Goal: Share content

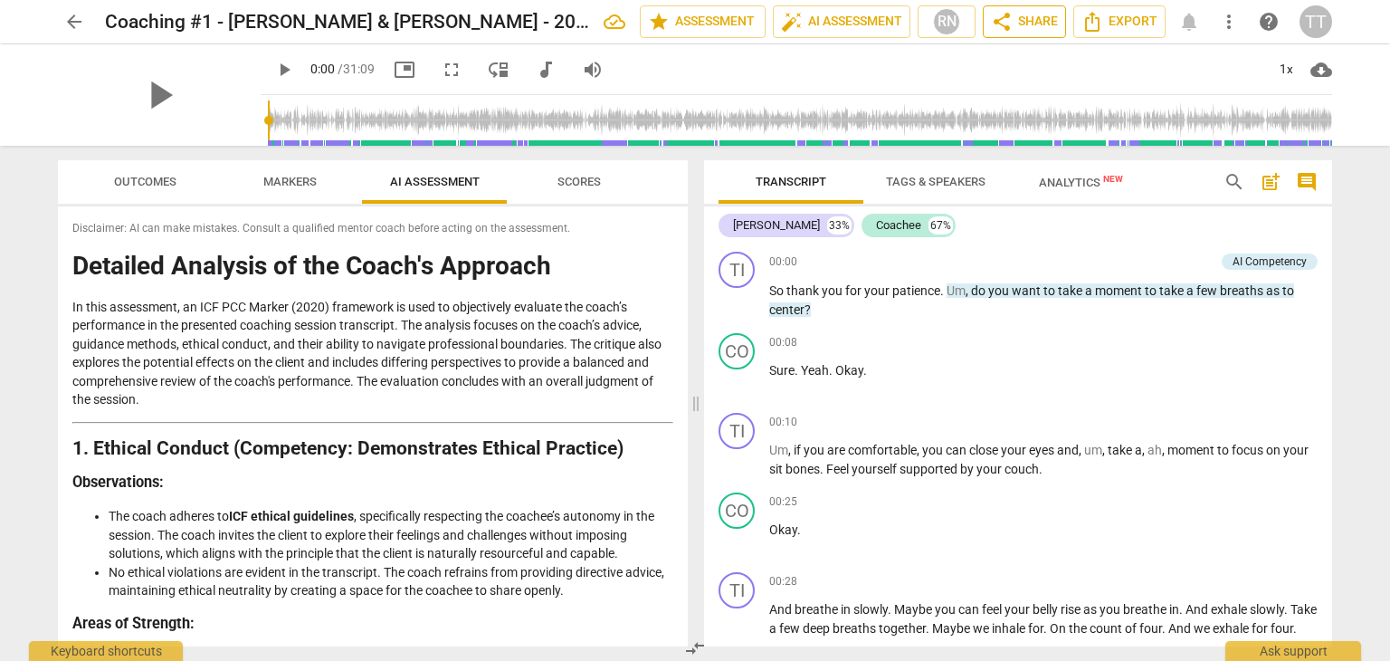
scroll to position [3757, 0]
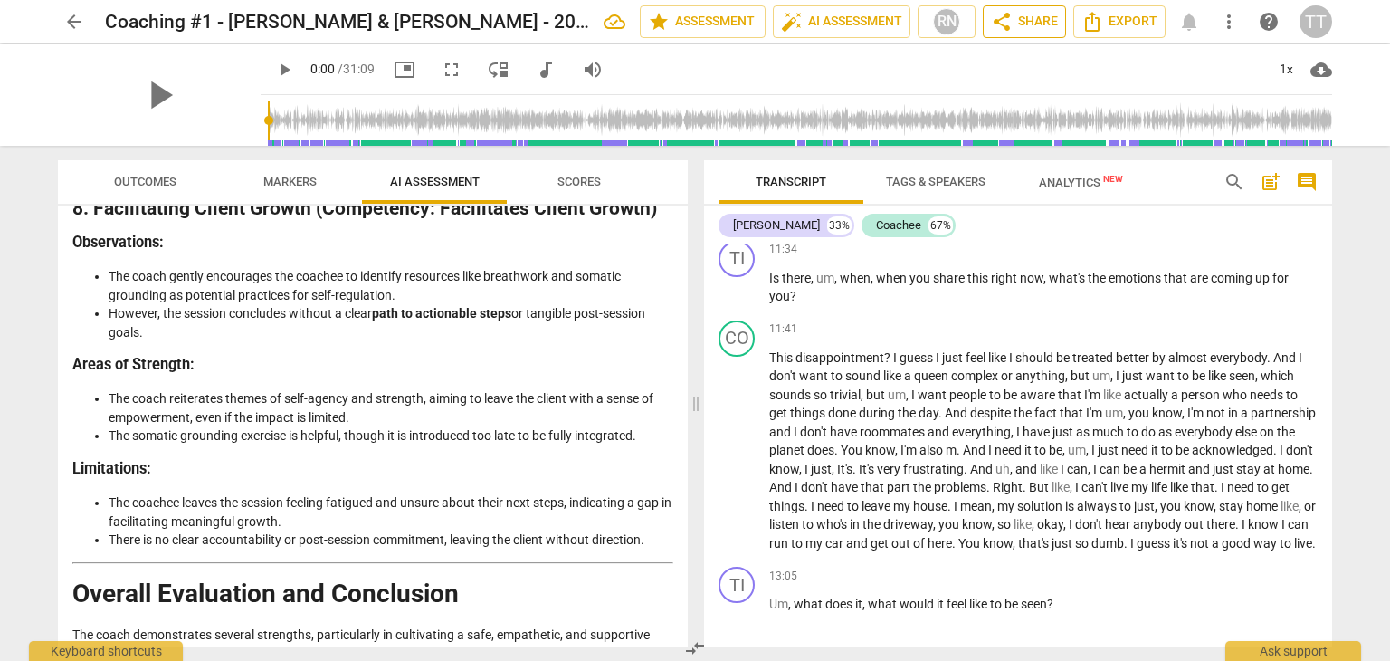
click at [1008, 28] on span "share" at bounding box center [1002, 22] width 22 height 22
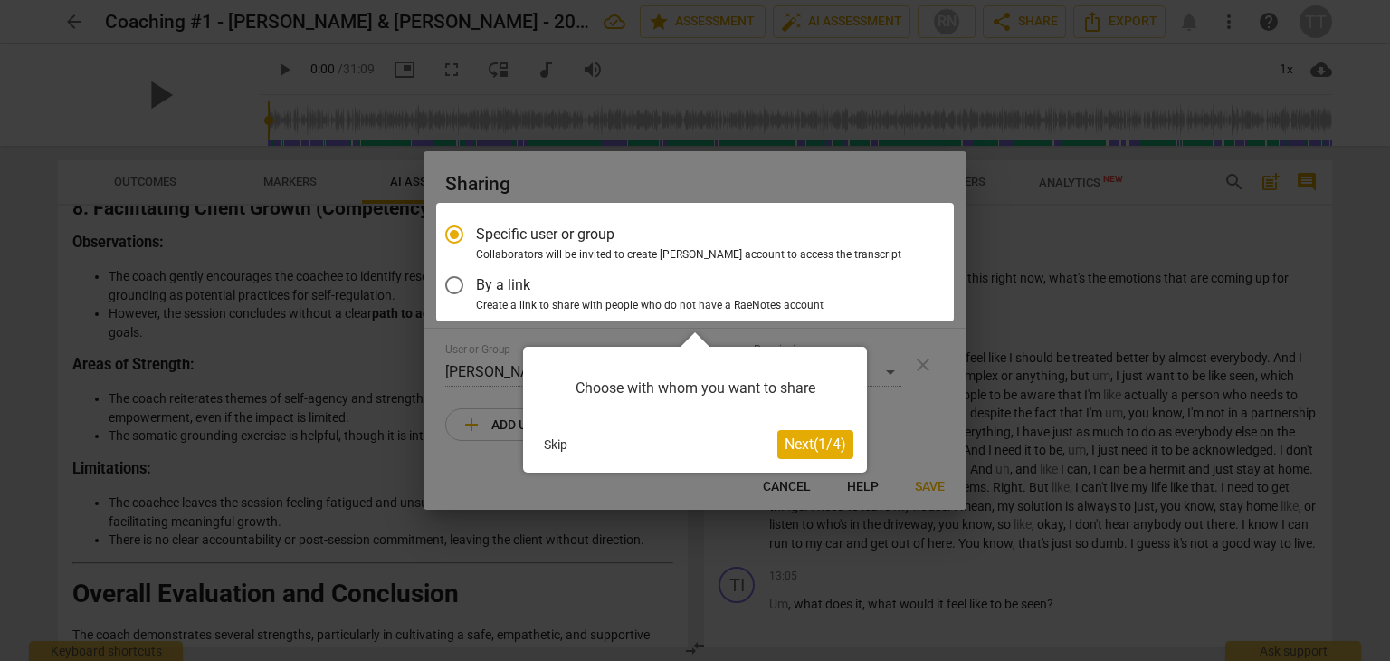
scroll to position [0, 0]
click at [791, 445] on span "Next ( 1 / 4 )" at bounding box center [816, 443] width 62 height 17
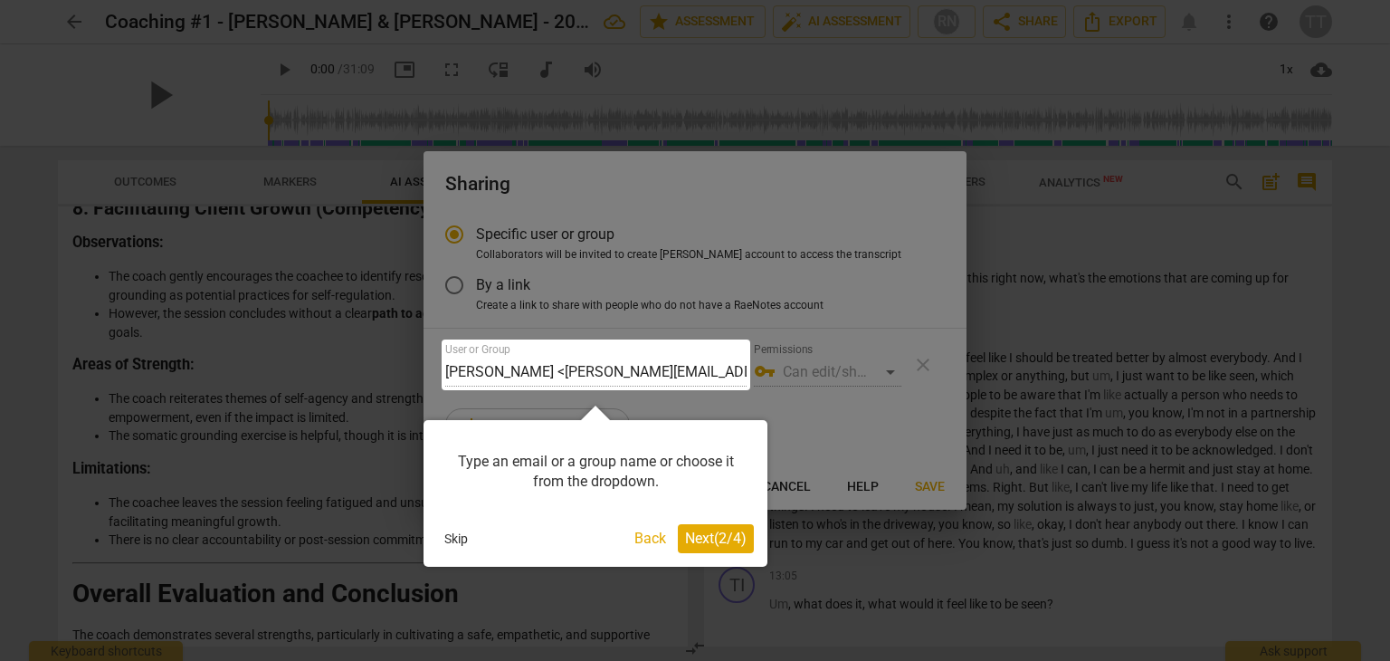
click at [456, 535] on button "Skip" at bounding box center [456, 538] width 38 height 27
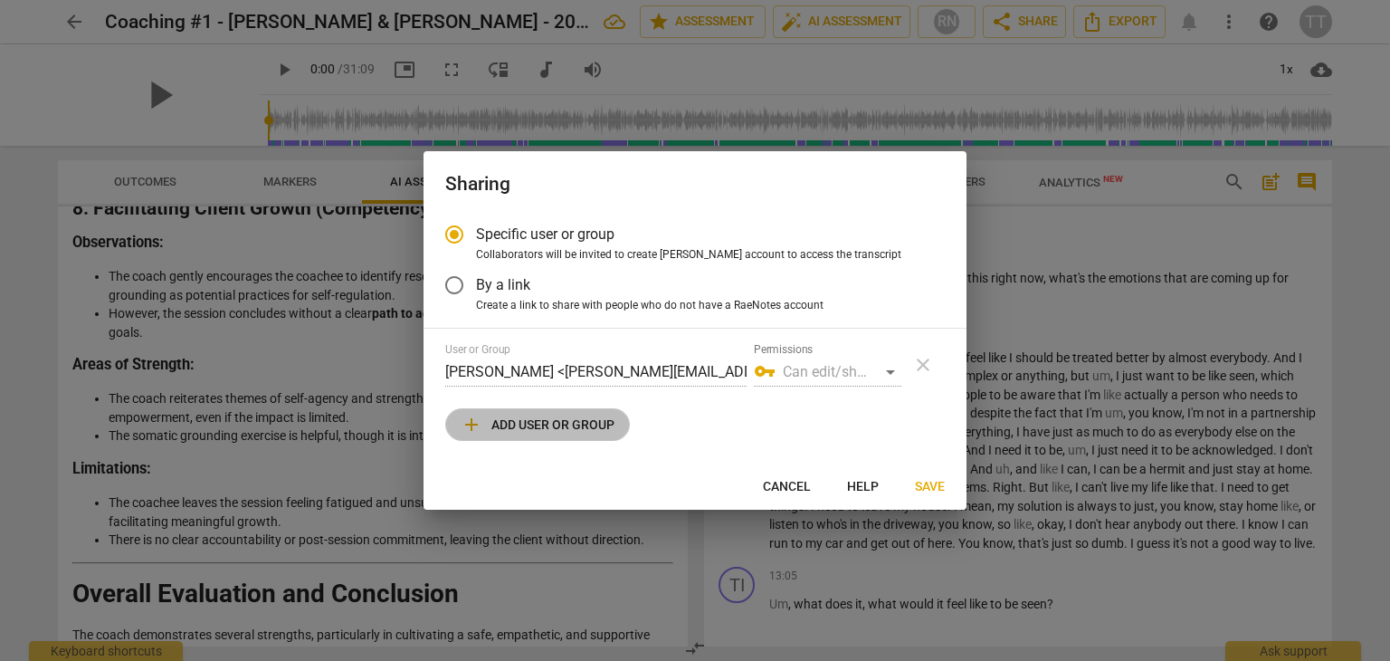
click at [568, 415] on span "add Add user or group" at bounding box center [538, 425] width 154 height 22
radio input "false"
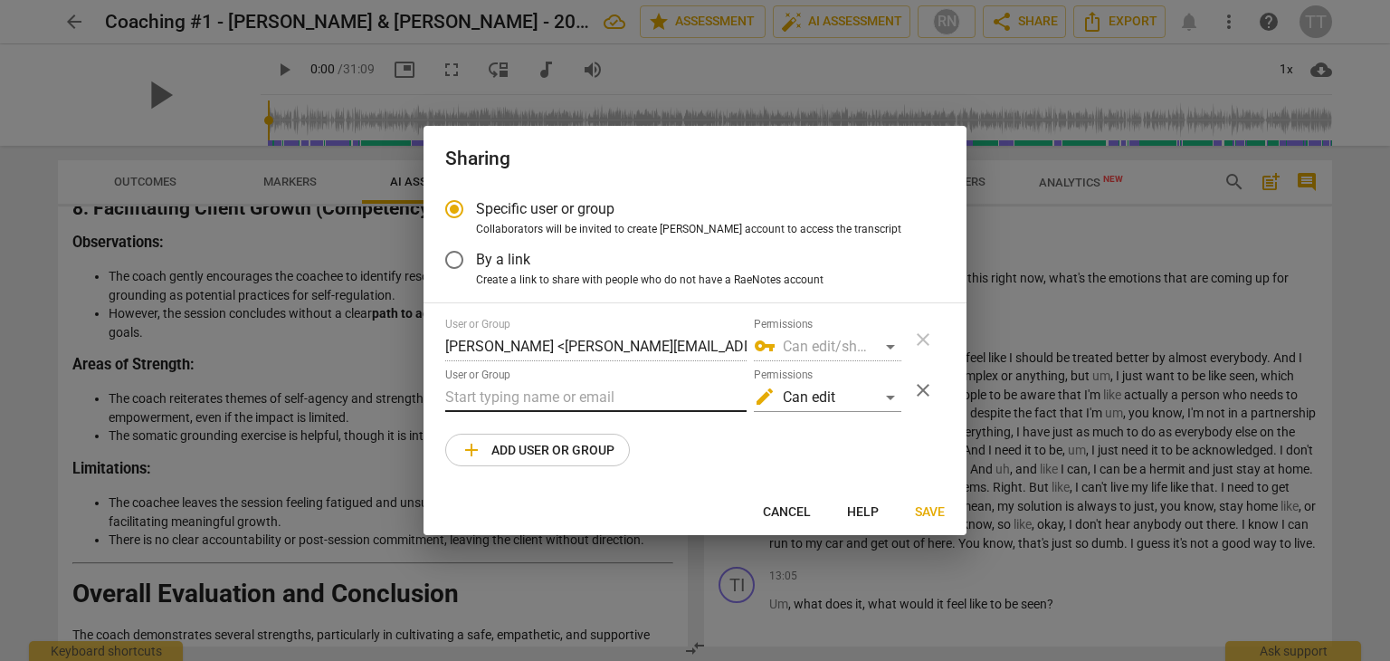
click at [543, 404] on input "text" at bounding box center [595, 397] width 301 height 29
type input "[PERSON_NAME][EMAIL_ADDRESS][DOMAIN_NAME]"
click at [932, 510] on span "Save" at bounding box center [930, 512] width 30 height 18
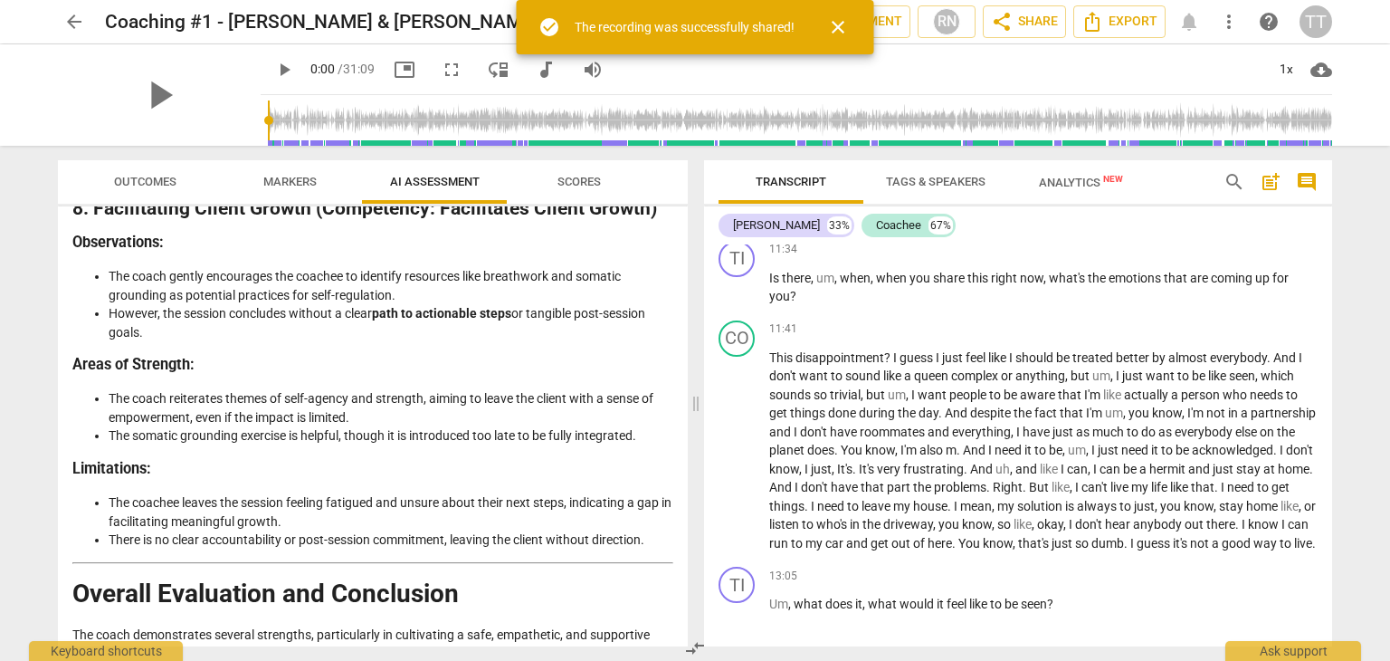
click at [848, 22] on span "close" at bounding box center [838, 27] width 22 height 22
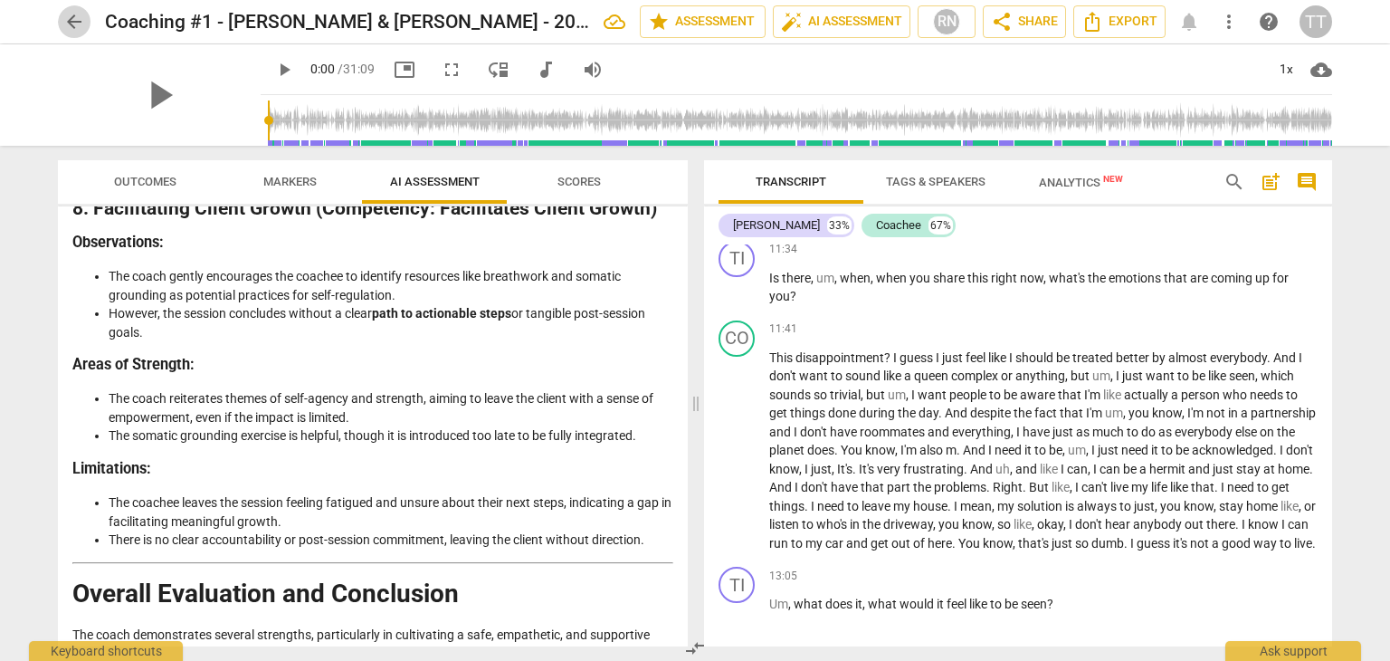
click at [78, 27] on span "arrow_back" at bounding box center [74, 22] width 22 height 22
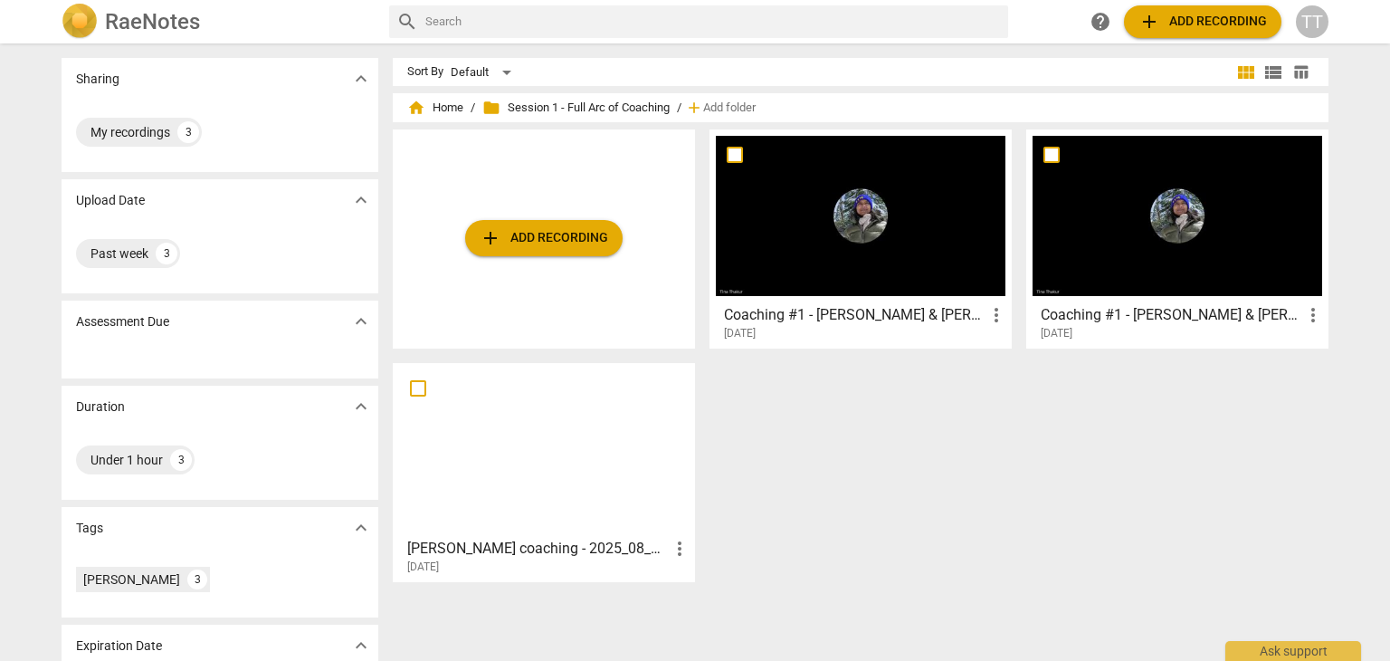
click at [1146, 297] on div "Coaching #1 - [PERSON_NAME] & [PERSON_NAME] - 2025_08_13 13_31 PDT - Recording …" at bounding box center [1177, 318] width 291 height 45
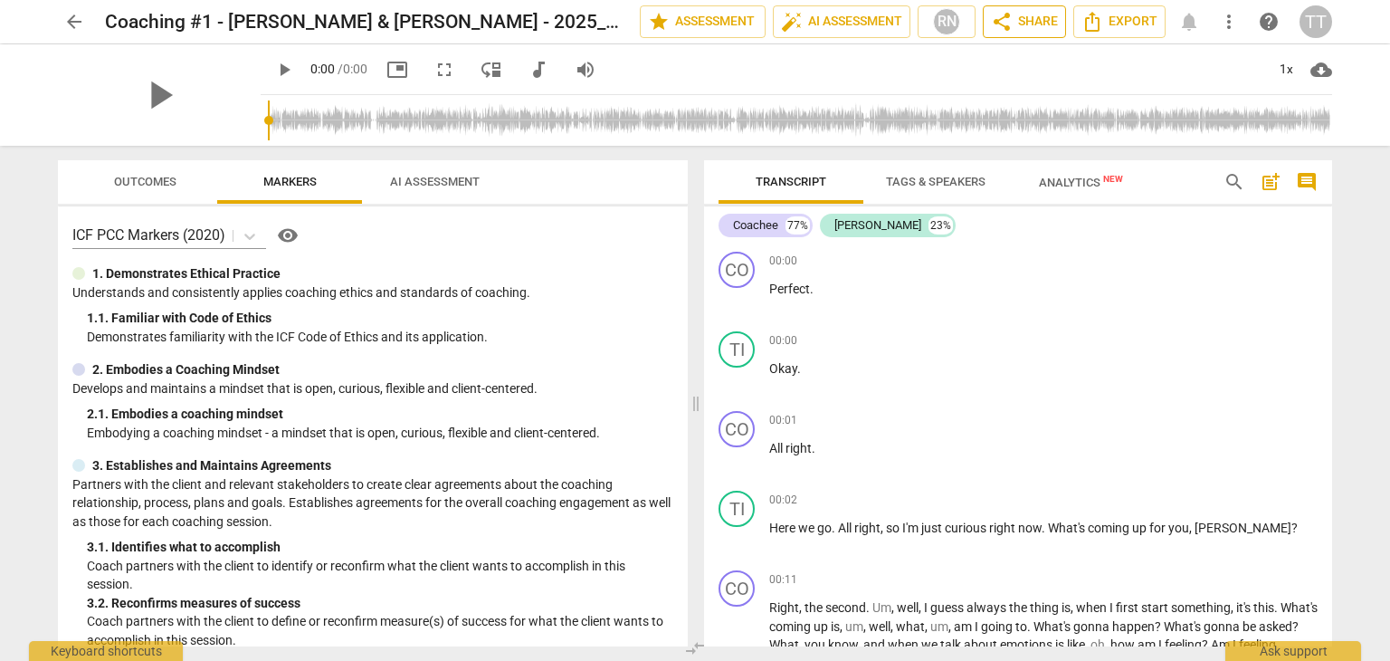
click at [1030, 24] on span "share Share" at bounding box center [1024, 22] width 67 height 22
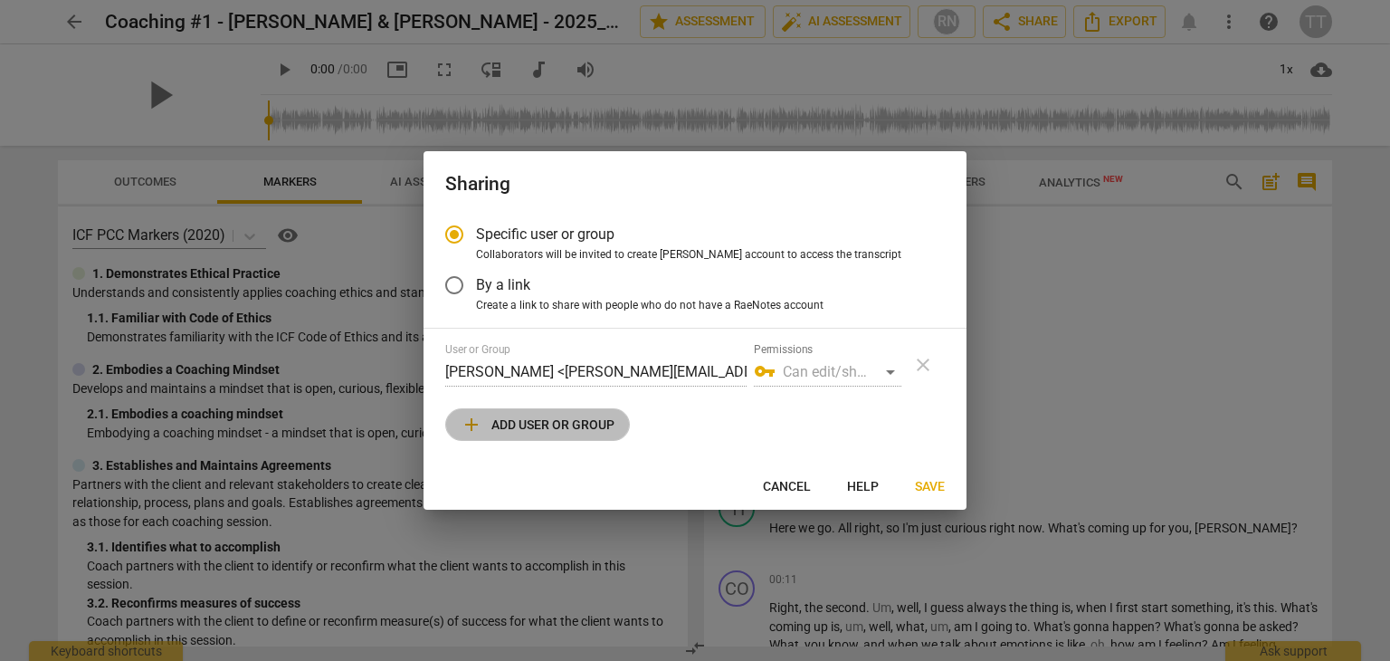
click at [550, 436] on button "add Add user or group" at bounding box center [537, 424] width 185 height 33
radio input "false"
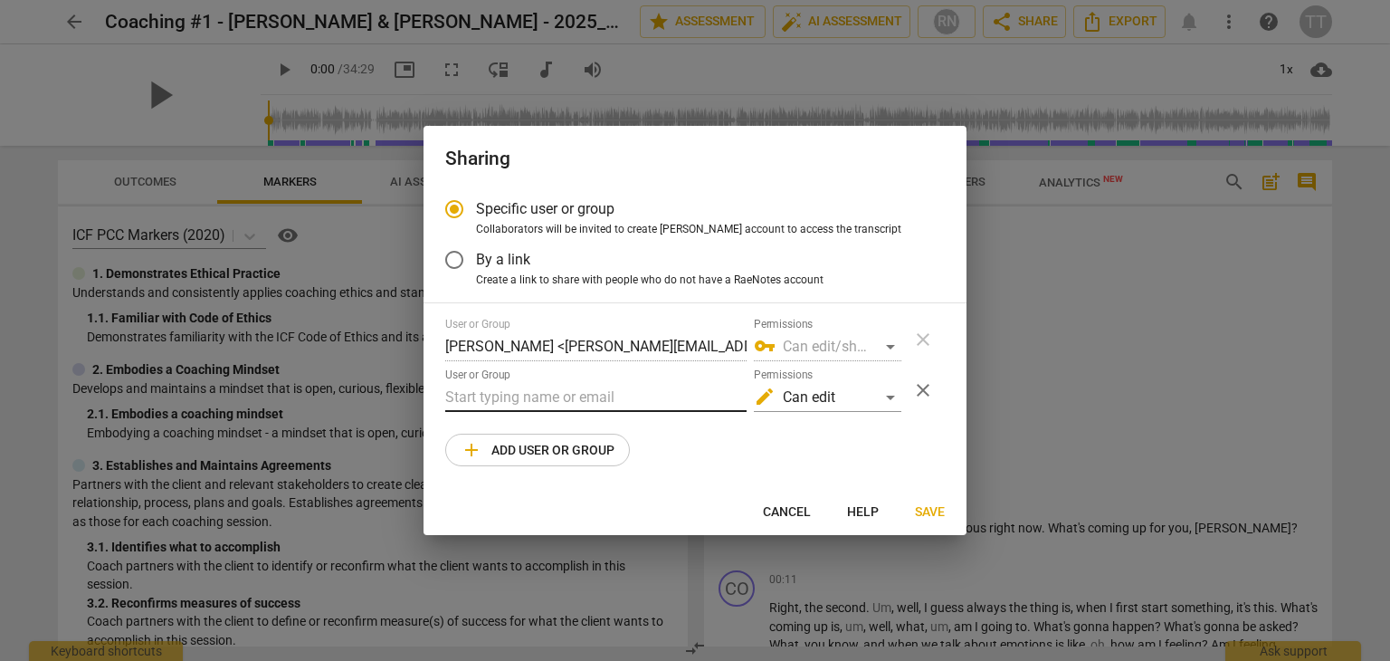
click at [527, 401] on input "text" at bounding box center [595, 397] width 301 height 29
type input "[PERSON_NAME][EMAIL_ADDRESS][DOMAIN_NAME]"
click at [794, 459] on div "User or Group [PERSON_NAME] <[PERSON_NAME][EMAIL_ADDRESS][DOMAIN_NAME]> Permiss…" at bounding box center [694, 392] width 499 height 148
click at [926, 509] on span "Save" at bounding box center [930, 512] width 30 height 18
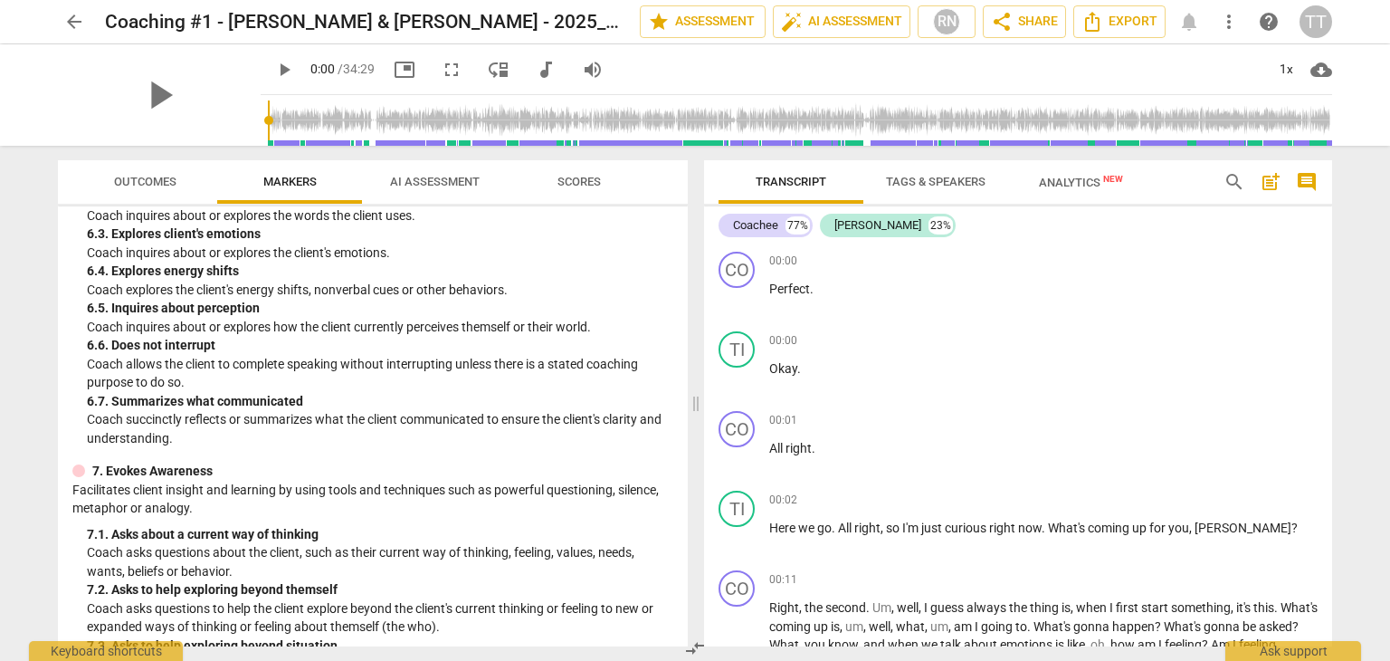
scroll to position [2018, 0]
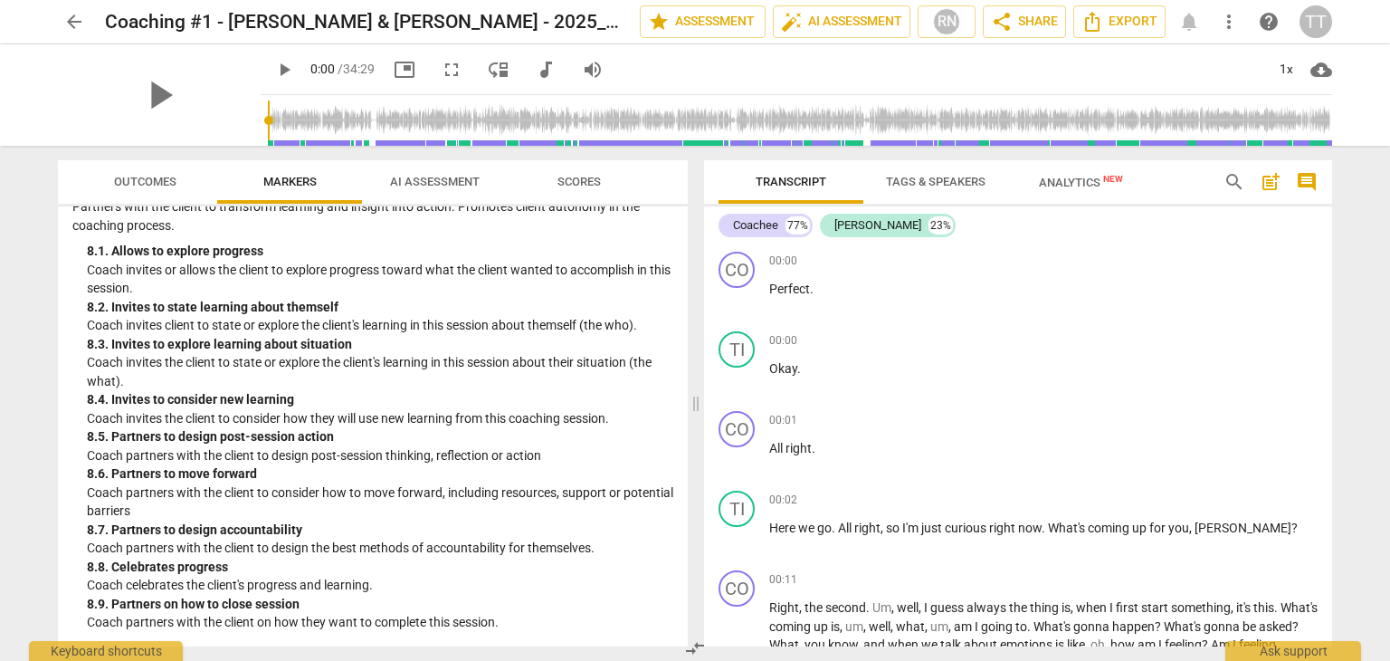
click at [404, 171] on span "AI Assessment" at bounding box center [434, 182] width 133 height 24
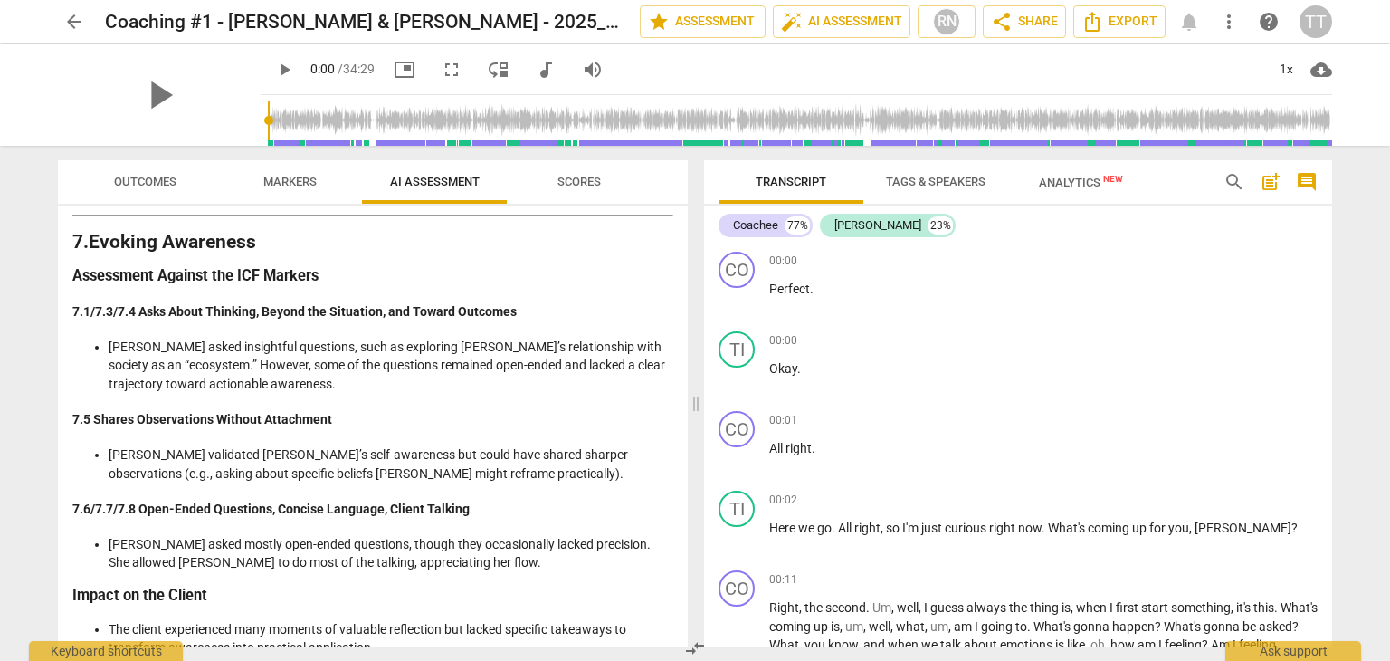
scroll to position [3800, 0]
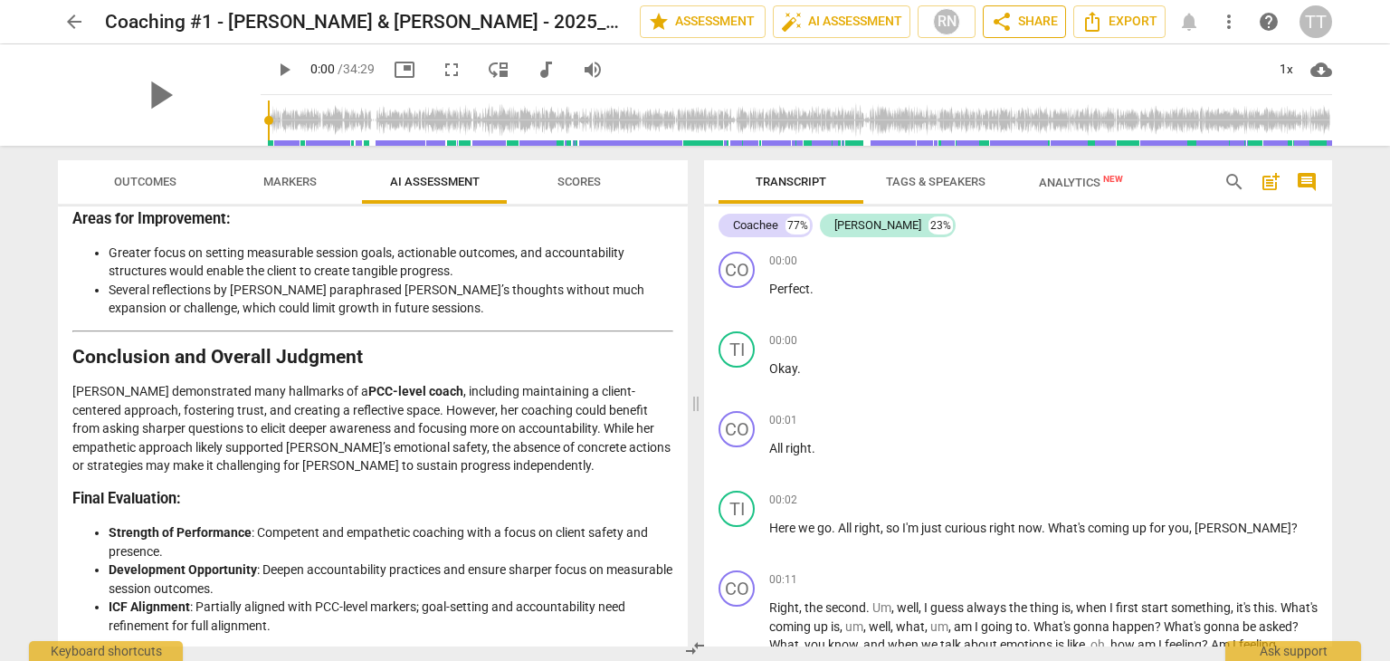
click at [1013, 32] on span "share Share" at bounding box center [1024, 22] width 67 height 22
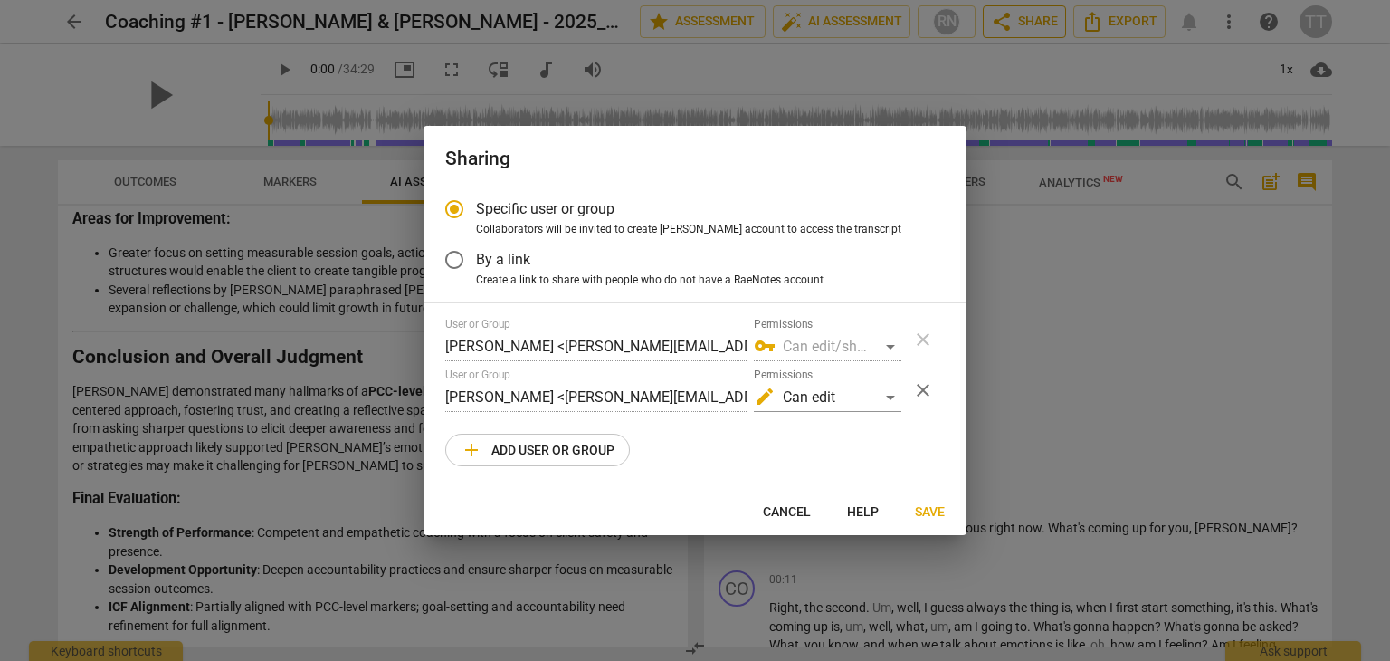
radio input "false"
click at [526, 268] on span "By a link" at bounding box center [503, 259] width 54 height 21
click at [476, 268] on input "By a link" at bounding box center [454, 259] width 43 height 43
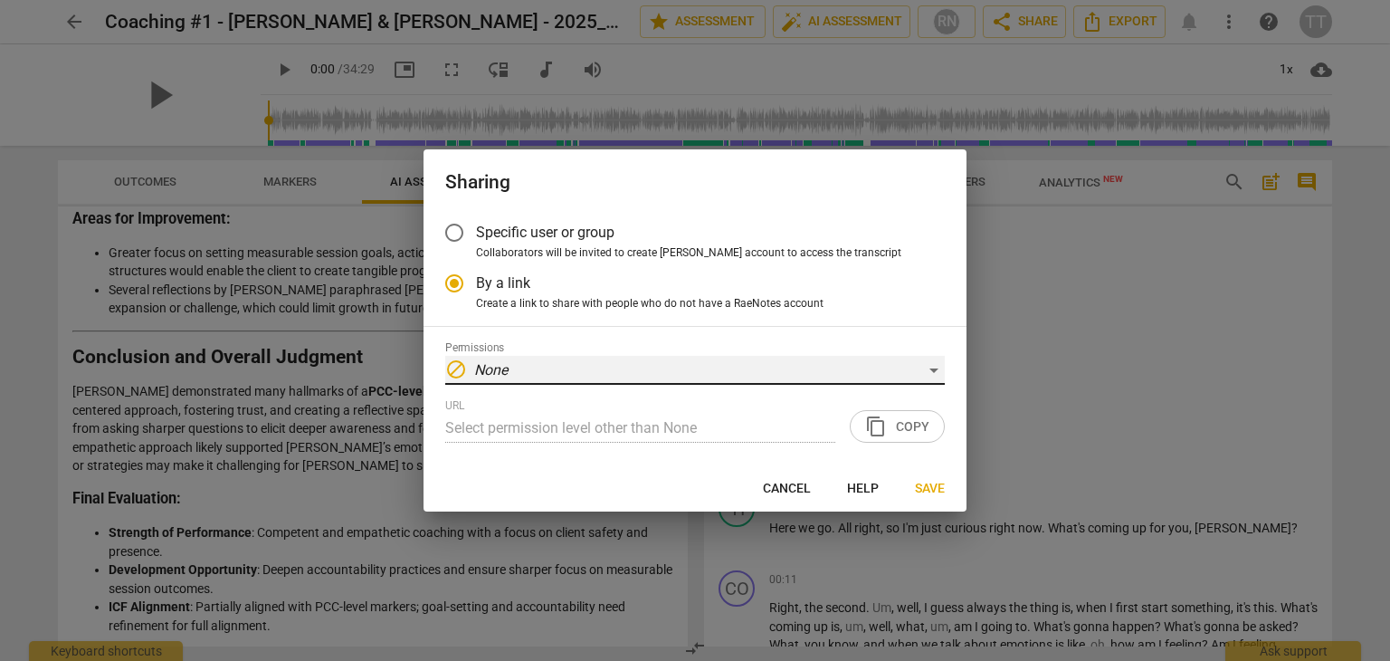
click at [528, 375] on div "block None" at bounding box center [694, 370] width 499 height 29
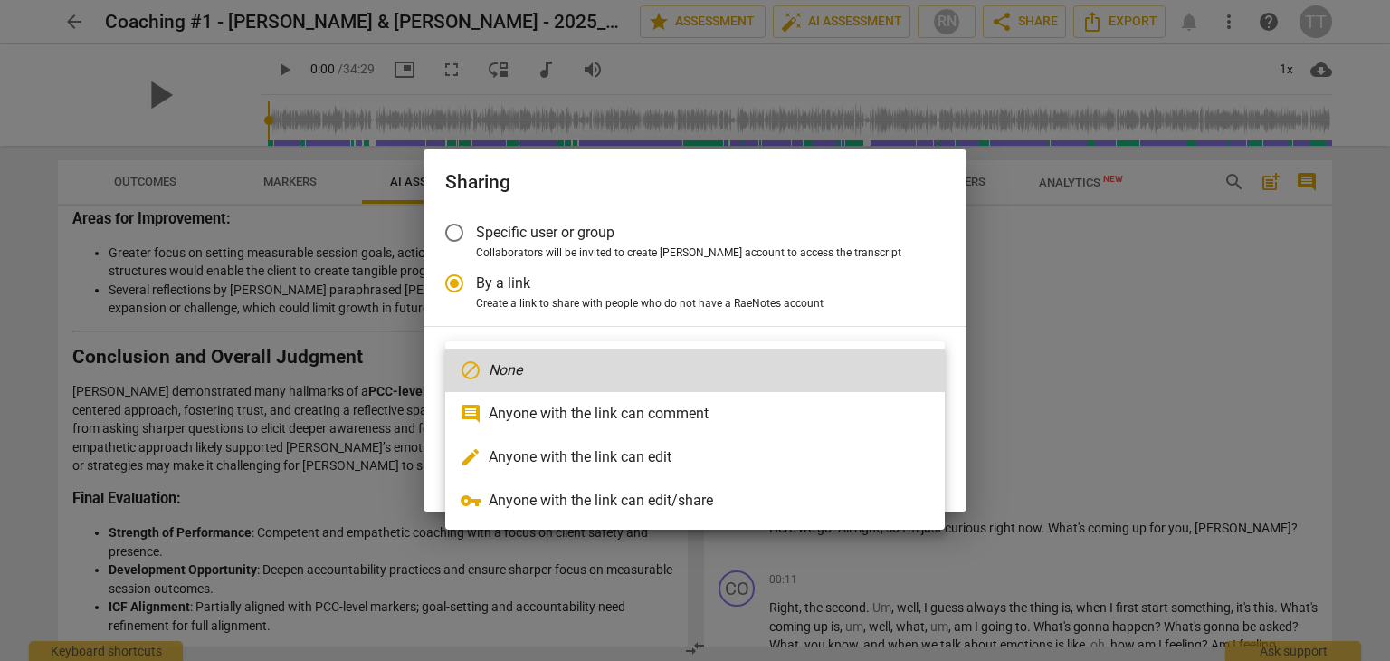
click at [554, 454] on li "edit Anyone with the link can edit" at bounding box center [694, 456] width 499 height 43
radio input "false"
type input "[URL][DOMAIN_NAME]"
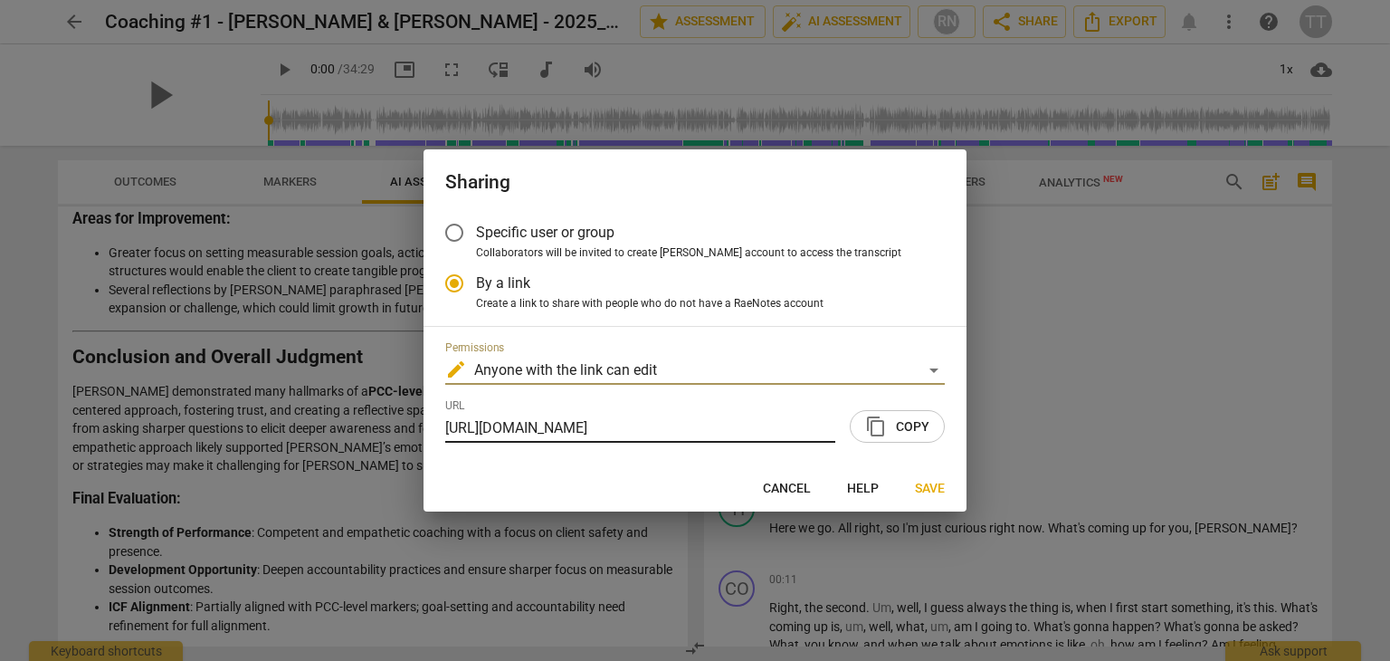
click at [560, 428] on input "[URL][DOMAIN_NAME]" at bounding box center [640, 428] width 390 height 29
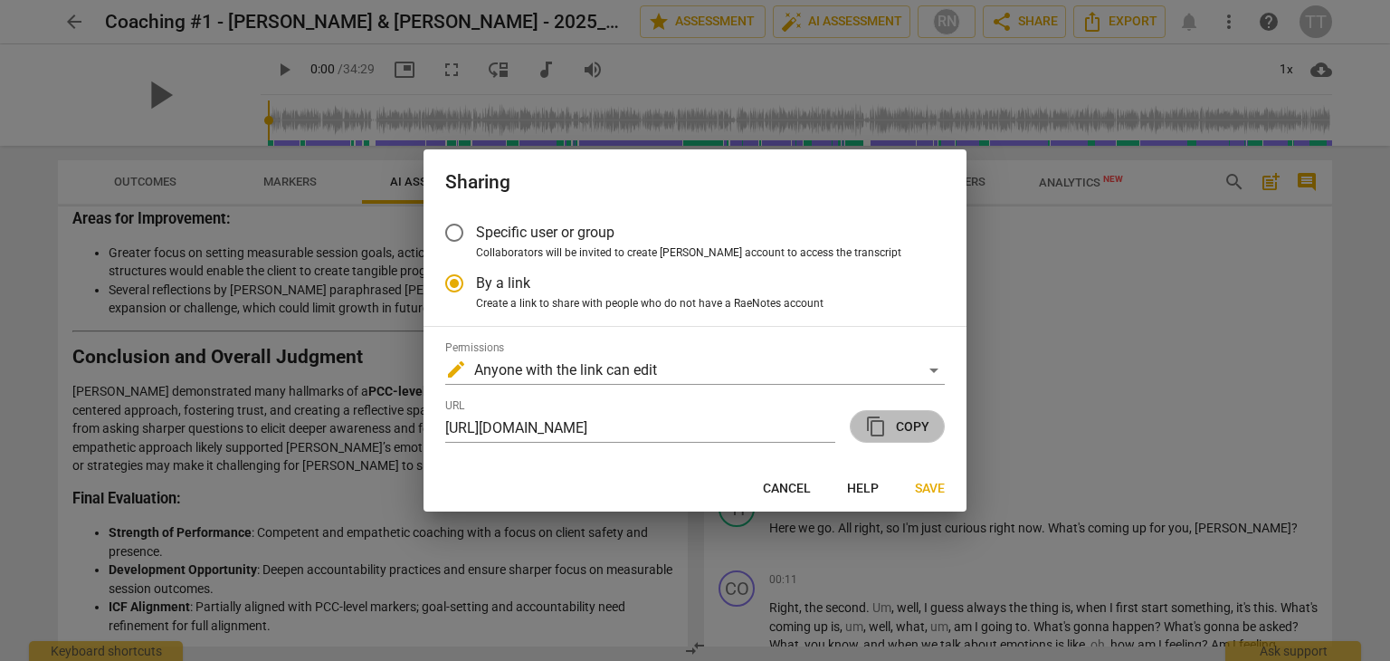
click at [880, 433] on span "content_copy" at bounding box center [876, 426] width 22 height 22
click at [783, 154] on div "Sharing" at bounding box center [694, 180] width 543 height 62
click at [918, 493] on span "Save" at bounding box center [930, 489] width 30 height 18
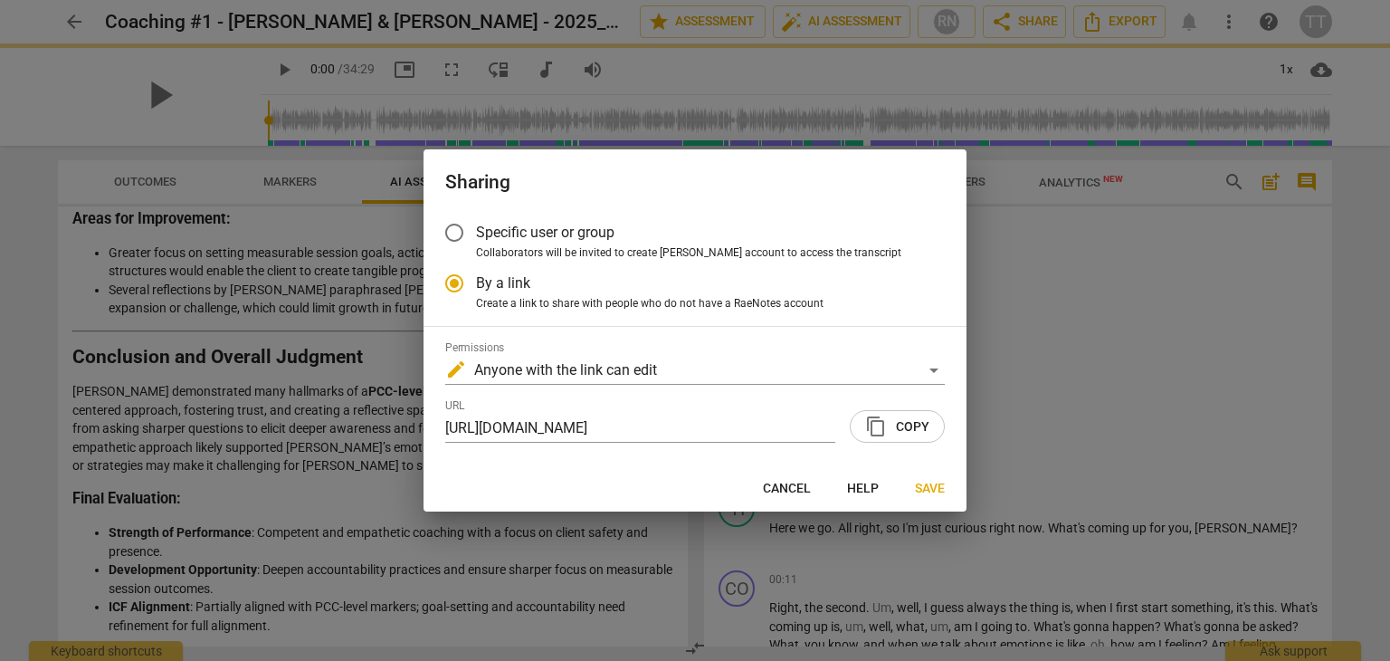
radio input "false"
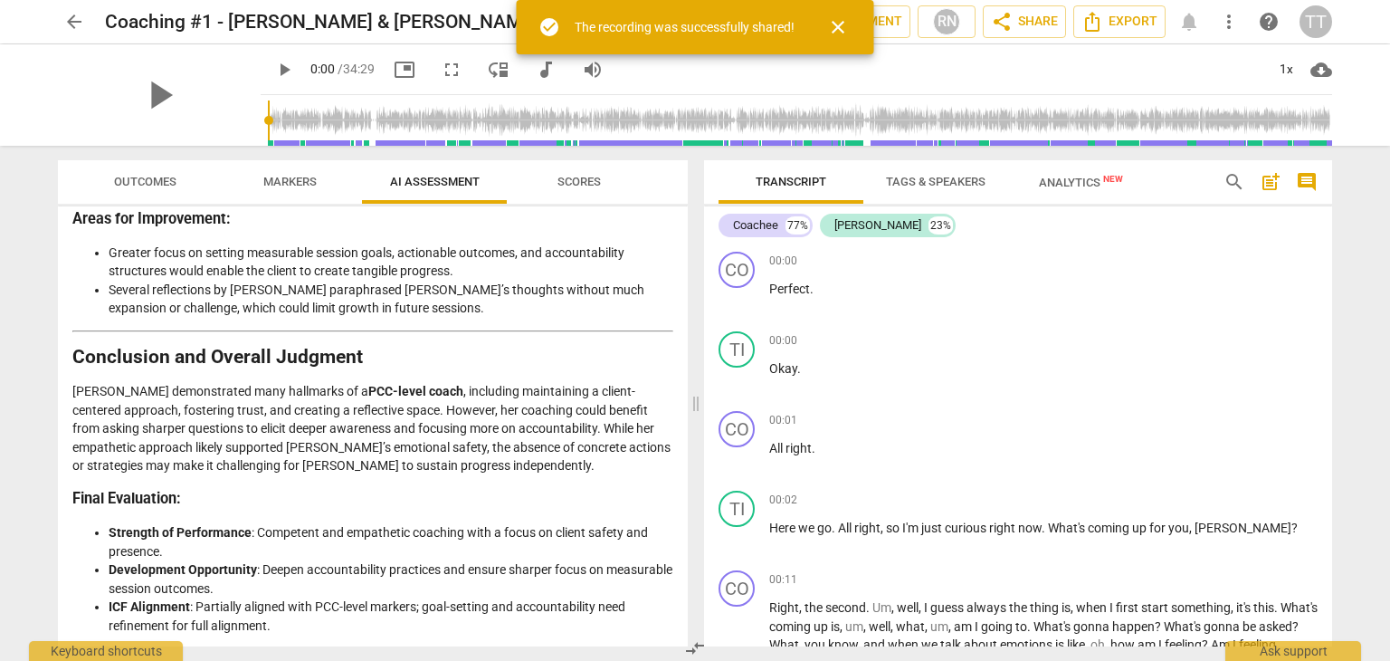
click at [841, 32] on span "close" at bounding box center [838, 27] width 22 height 22
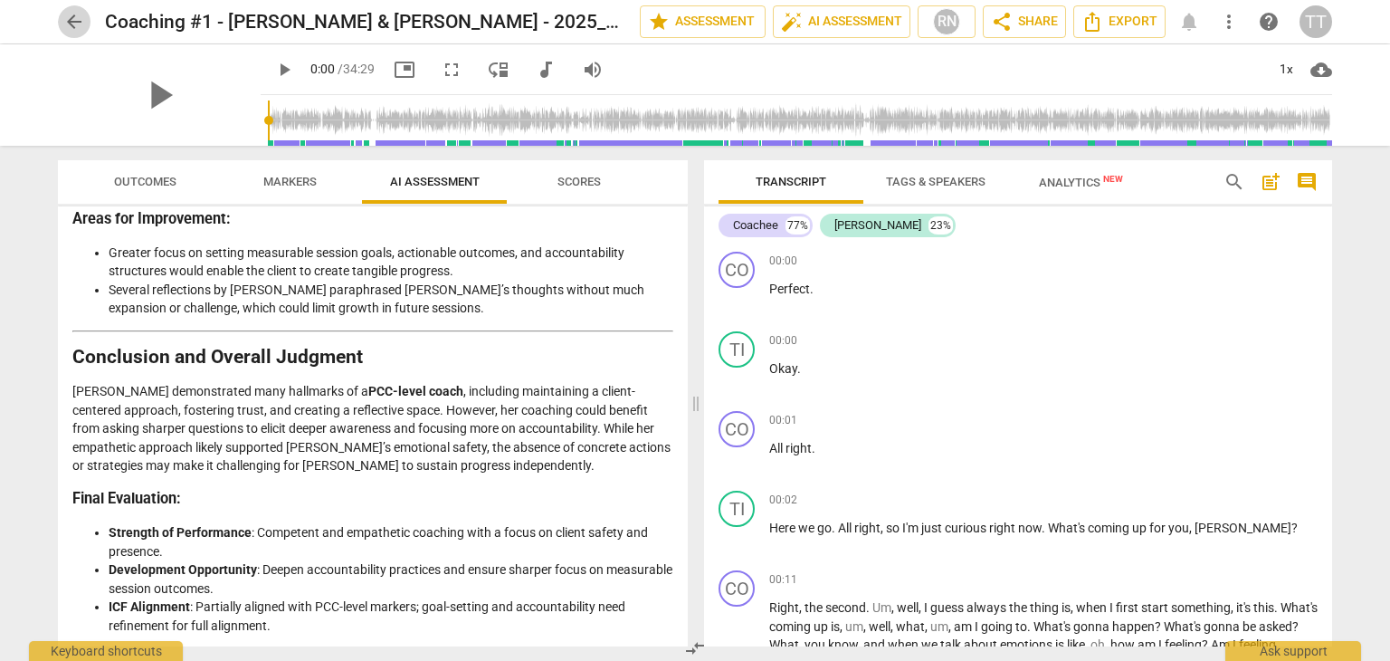
click at [71, 24] on span "arrow_back" at bounding box center [74, 22] width 22 height 22
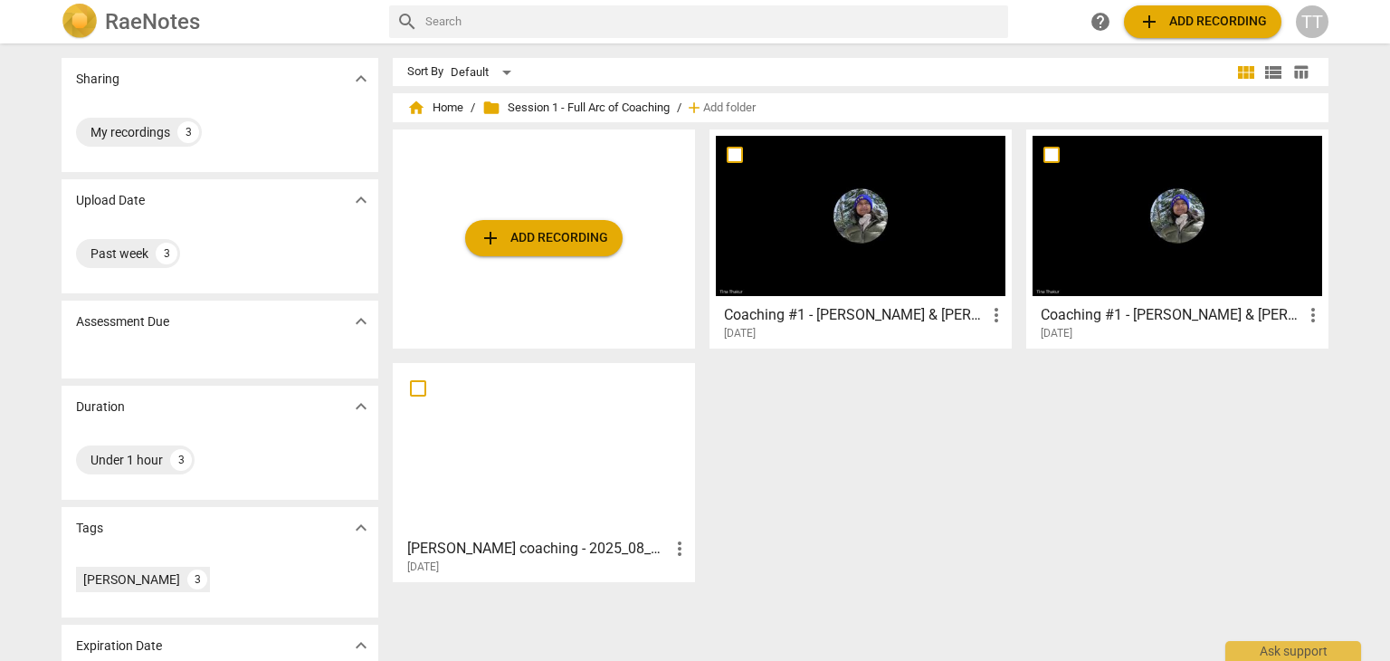
click at [814, 315] on h3 "Coaching #1 - [PERSON_NAME] & [PERSON_NAME] - 2025_08_13 15_56 PDT - Recording" at bounding box center [855, 315] width 262 height 22
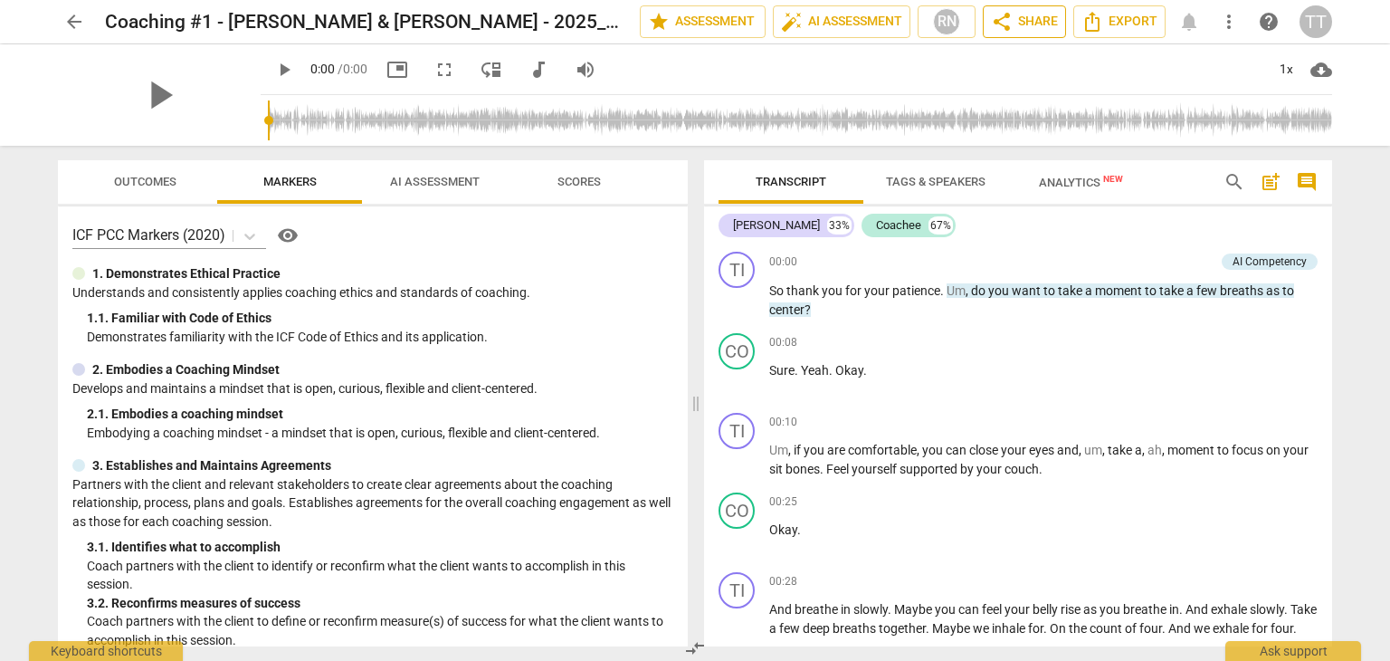
click at [1029, 23] on span "share Share" at bounding box center [1024, 22] width 67 height 22
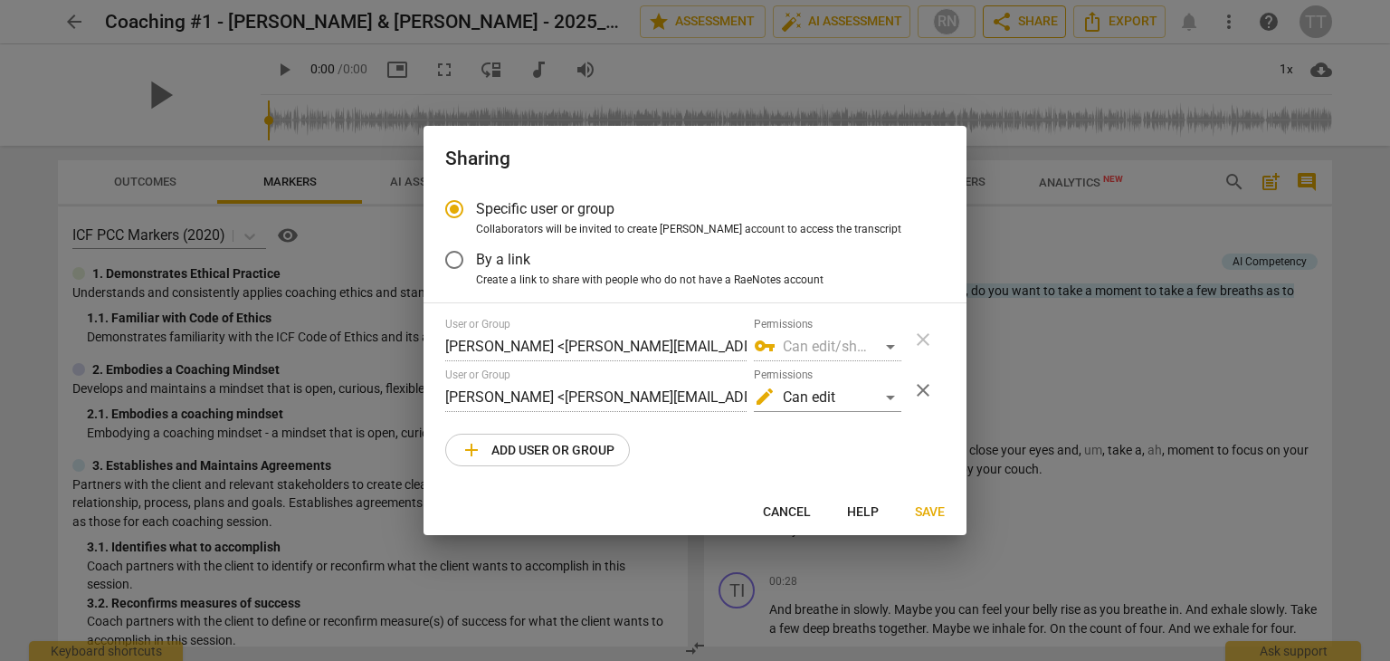
radio input "false"
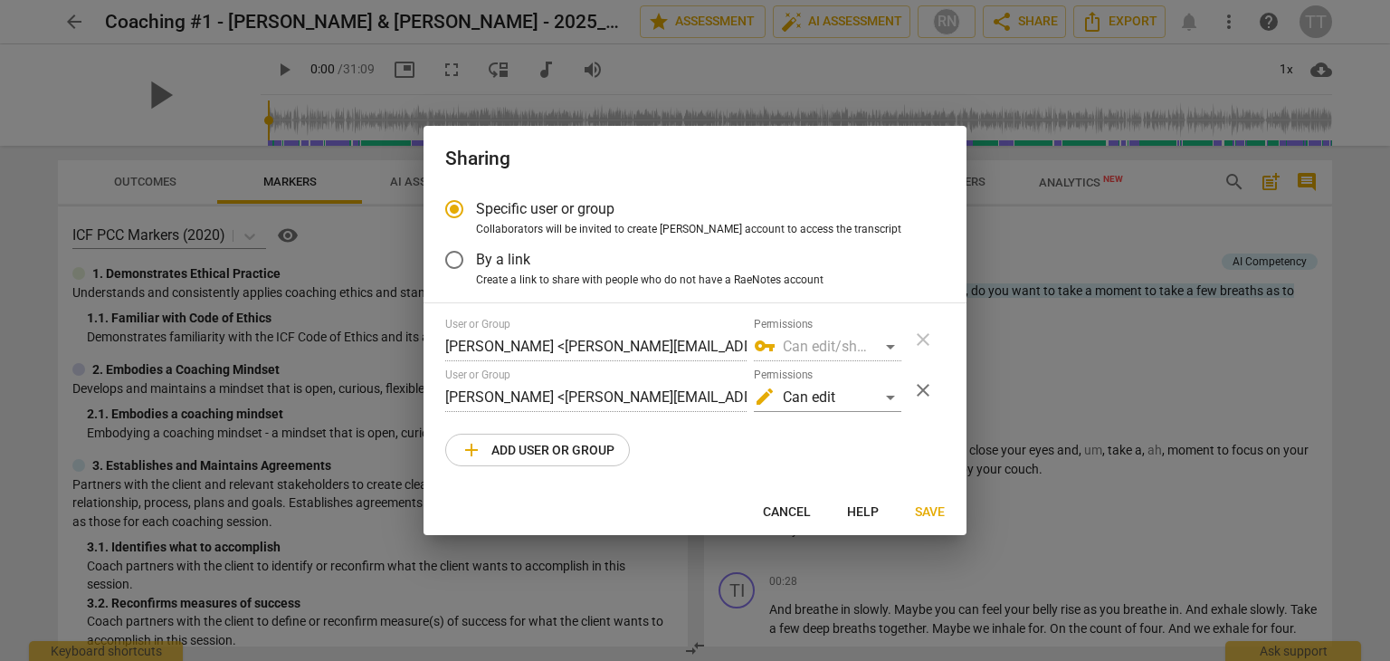
click at [511, 272] on span "Create a link to share with people who do not have a RaeNotes account" at bounding box center [649, 280] width 347 height 16
click at [0, 0] on input "Create a link to share with people who do not have a RaeNotes account" at bounding box center [0, 0] width 0 height 0
radio input "true"
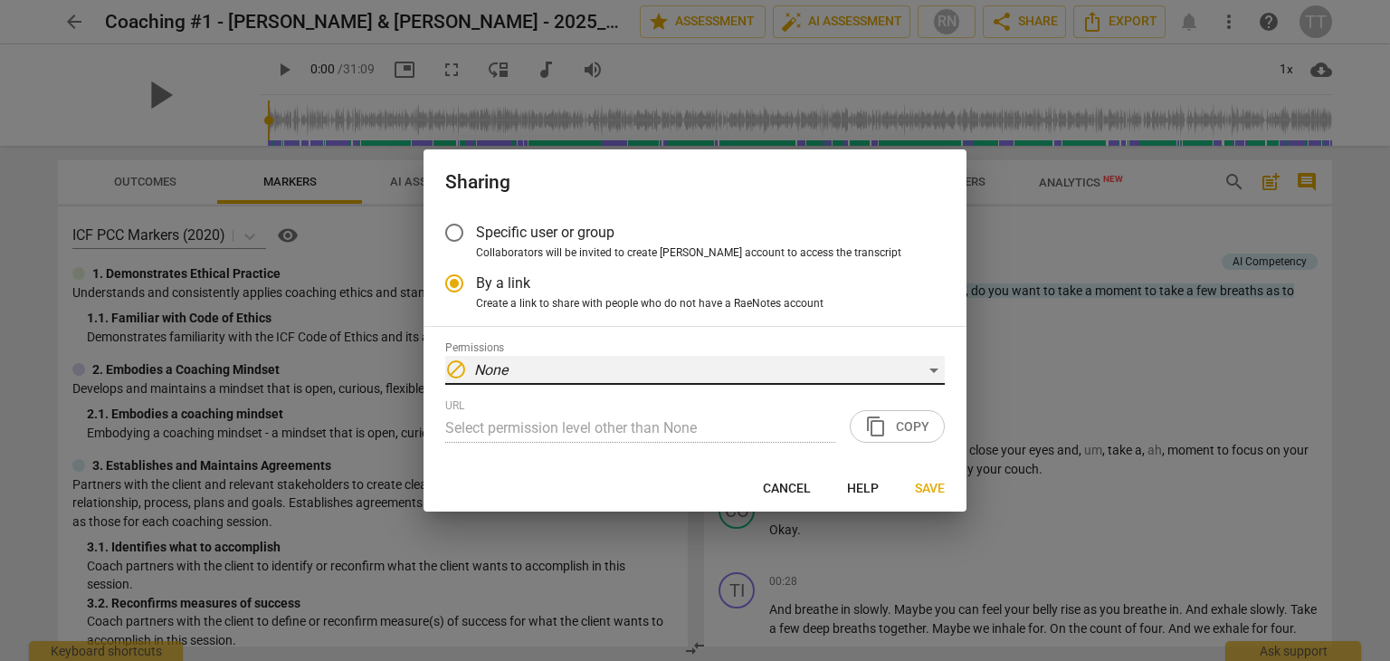
click at [519, 376] on div "block None" at bounding box center [694, 370] width 499 height 29
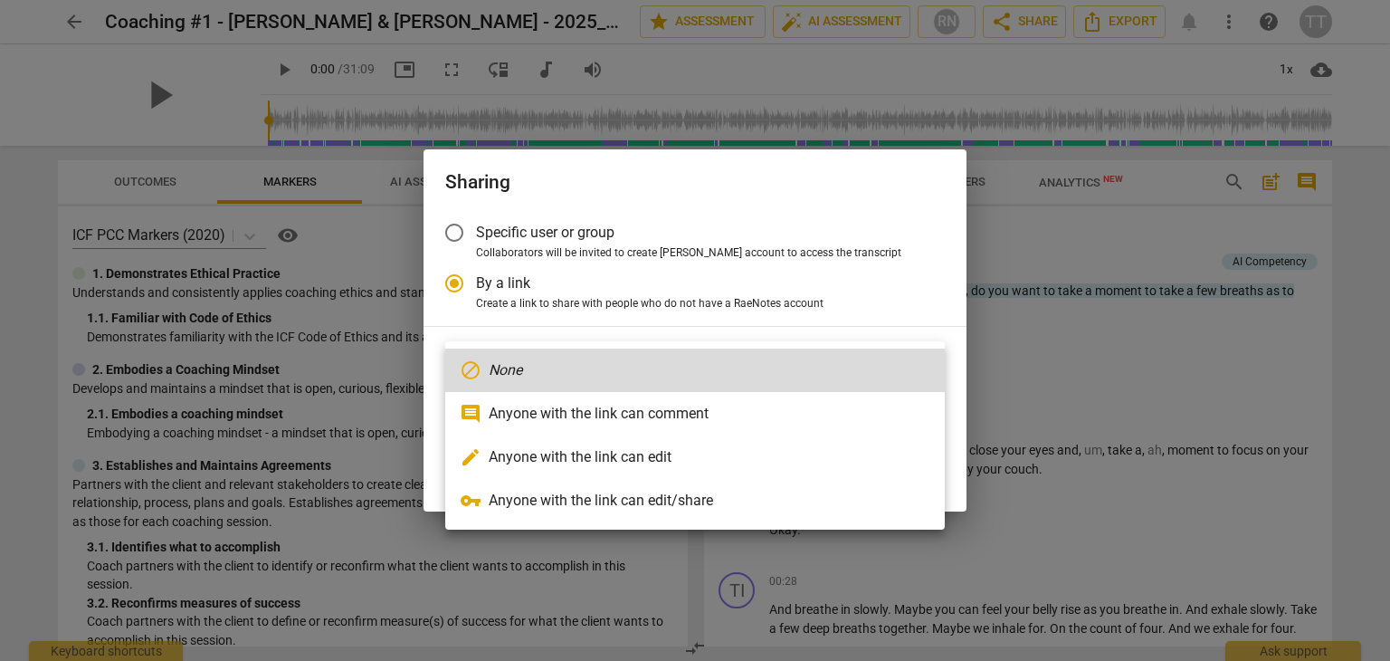
click at [534, 467] on li "edit Anyone with the link can edit" at bounding box center [694, 456] width 499 height 43
type input "[URL][DOMAIN_NAME]"
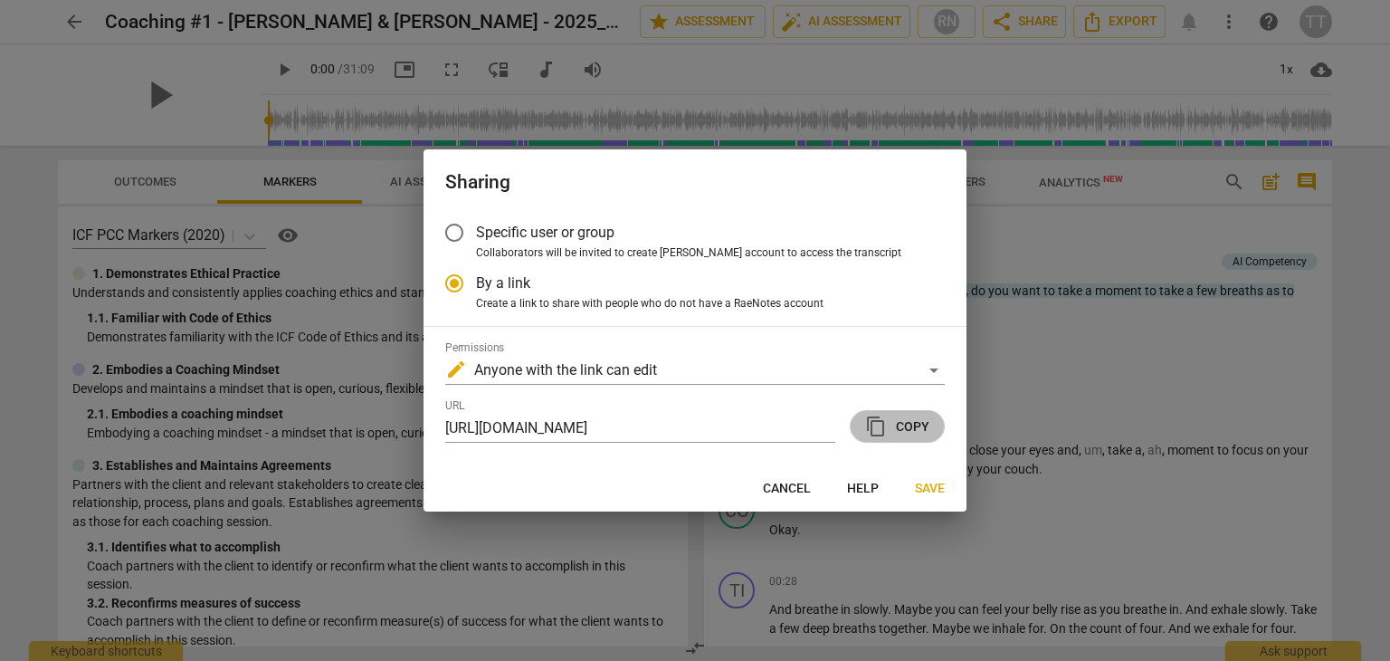
click at [912, 421] on span "content_copy Copy" at bounding box center [897, 426] width 64 height 22
click at [896, 432] on span "content_copy Copy" at bounding box center [897, 426] width 64 height 22
click at [927, 484] on span "Save" at bounding box center [930, 489] width 30 height 18
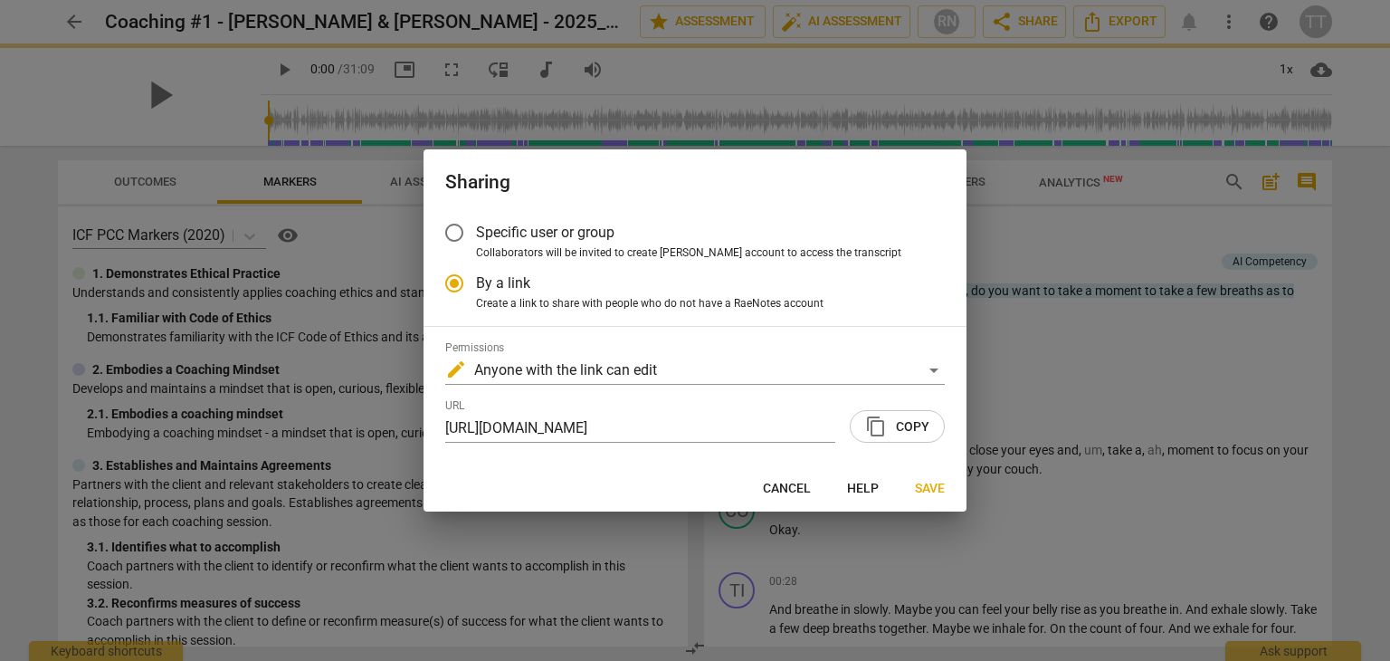
radio input "false"
